Goal: Task Accomplishment & Management: Manage account settings

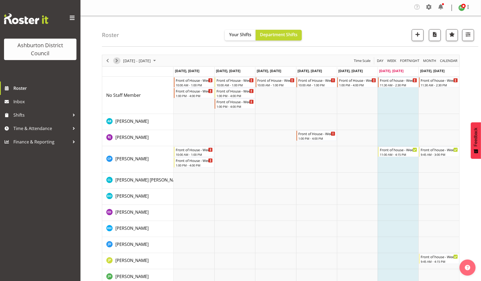
click at [117, 58] on span "Next" at bounding box center [117, 60] width 6 height 7
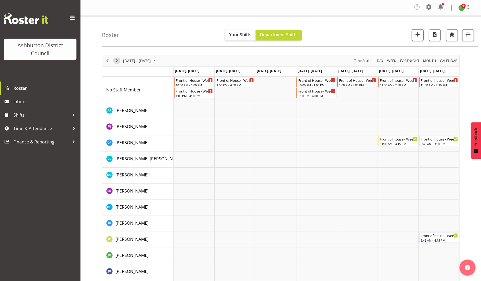
click at [117, 58] on span "Next" at bounding box center [117, 60] width 6 height 7
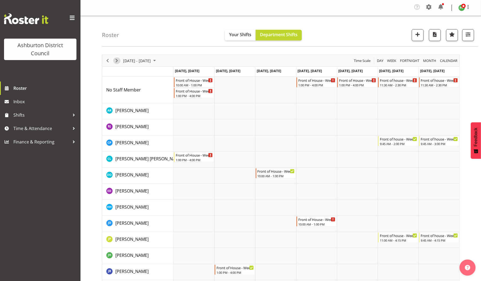
click at [117, 58] on span "Next" at bounding box center [117, 60] width 6 height 7
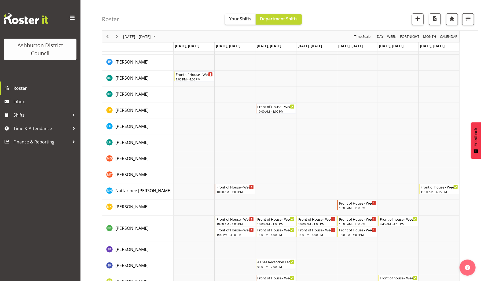
scroll to position [298, 0]
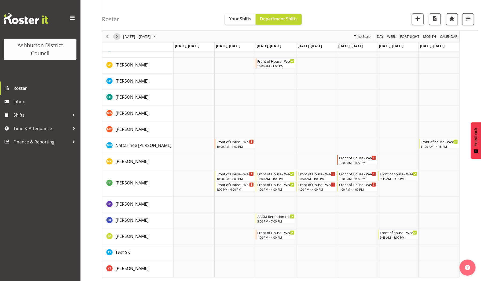
click at [115, 37] on span "Next" at bounding box center [117, 36] width 6 height 7
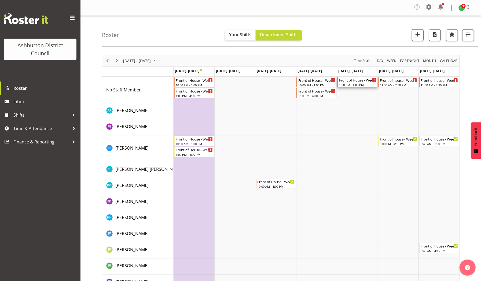
click at [352, 81] on div "Front of House - Weekday" at bounding box center [357, 79] width 37 height 5
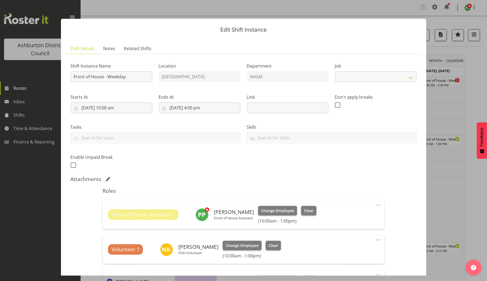
select select "10103"
click at [475, 104] on div at bounding box center [243, 140] width 487 height 281
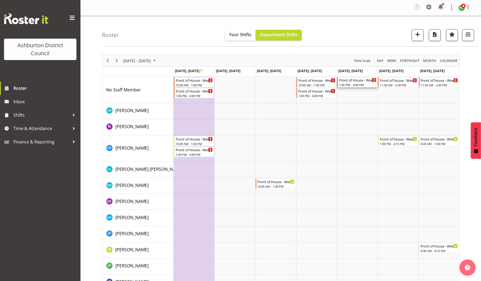
click at [354, 87] on div "Front of House - Weekday 1:00 PM - 4:00 PM" at bounding box center [358, 82] width 40 height 10
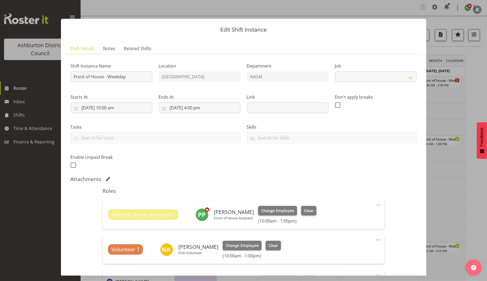
select select "10103"
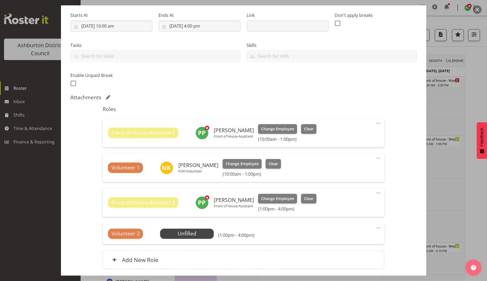
scroll to position [92, 0]
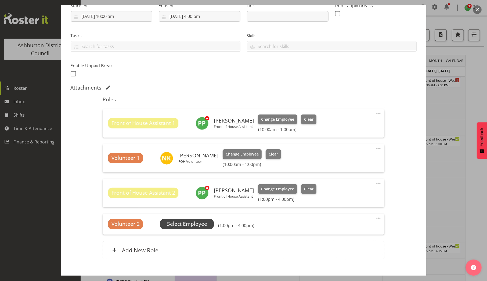
click at [193, 224] on span "Select Employee" at bounding box center [187, 224] width 40 height 8
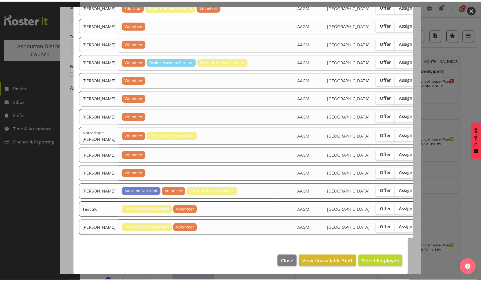
scroll to position [494, 0]
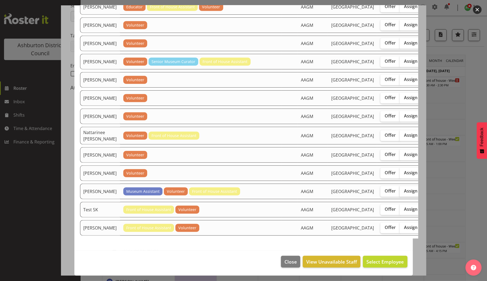
click at [404, 189] on span "Assign" at bounding box center [410, 191] width 13 height 5
click at [400, 190] on input "Assign" at bounding box center [401, 191] width 3 height 3
checkbox input "true"
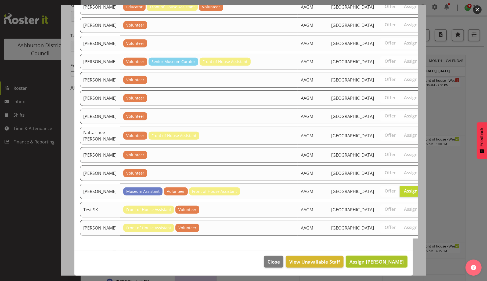
click at [372, 260] on span "Assign [PERSON_NAME]" at bounding box center [376, 262] width 54 height 6
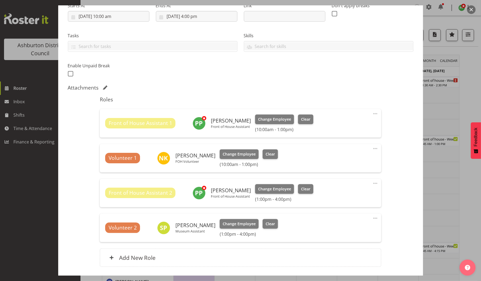
scroll to position [130, 0]
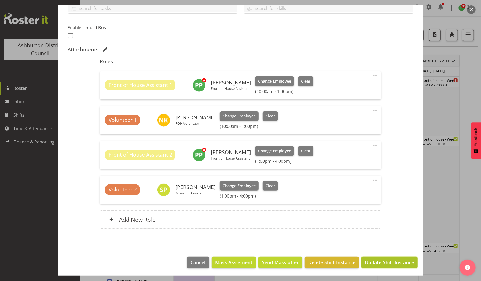
click at [374, 264] on span "Update Shift Instance" at bounding box center [389, 262] width 49 height 7
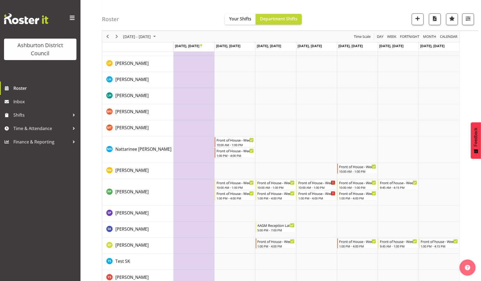
scroll to position [308, 0]
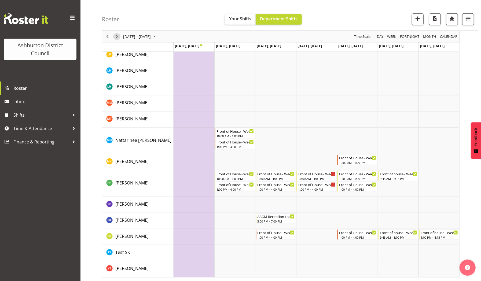
click at [115, 36] on span "Next" at bounding box center [117, 36] width 6 height 7
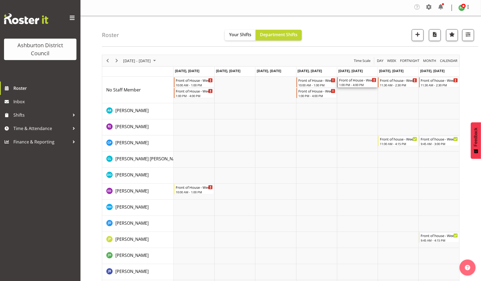
click at [343, 82] on div "Front of House - Weekday" at bounding box center [357, 79] width 37 height 5
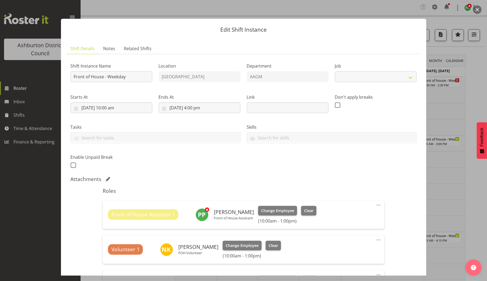
select select "10103"
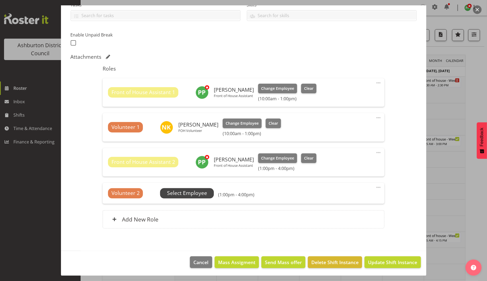
click at [192, 194] on span "Select Employee" at bounding box center [187, 194] width 40 height 8
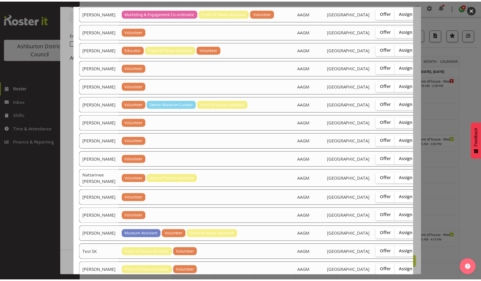
scroll to position [494, 0]
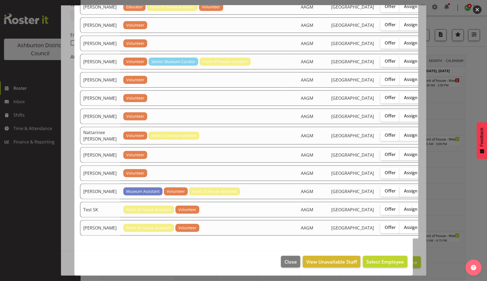
click at [404, 189] on span "Assign" at bounding box center [410, 191] width 13 height 5
click at [400, 190] on input "Assign" at bounding box center [401, 191] width 3 height 3
checkbox input "true"
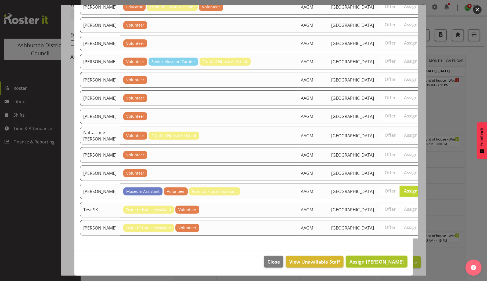
click at [361, 262] on span "Assign [PERSON_NAME]" at bounding box center [376, 262] width 54 height 6
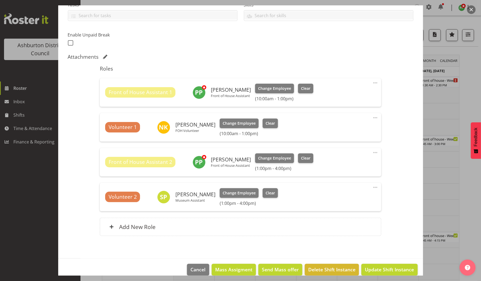
scroll to position [130, 0]
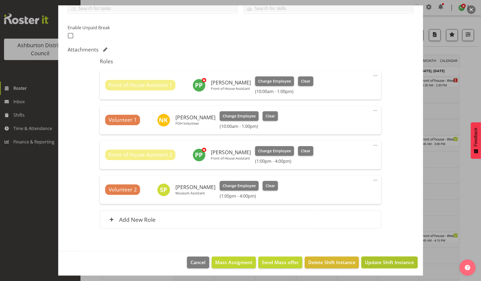
click at [366, 261] on span "Update Shift Instance" at bounding box center [389, 262] width 49 height 7
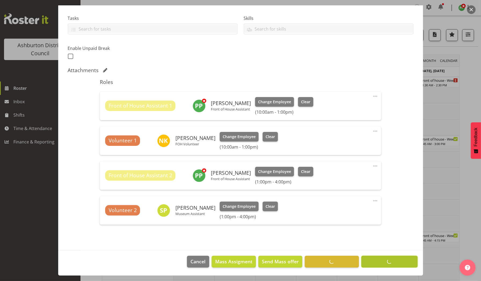
scroll to position [108, 0]
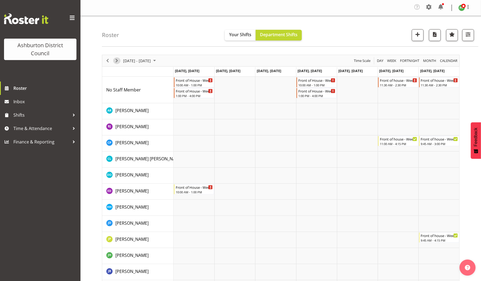
click at [117, 60] on span "Next" at bounding box center [117, 60] width 6 height 7
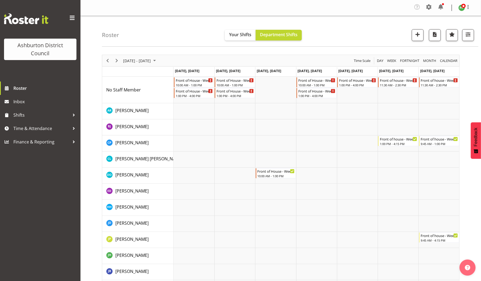
click at [153, 71] on div "Timeline Week of October 11, 2025" at bounding box center [137, 72] width 71 height 2
